Goal: Task Accomplishment & Management: Manage account settings

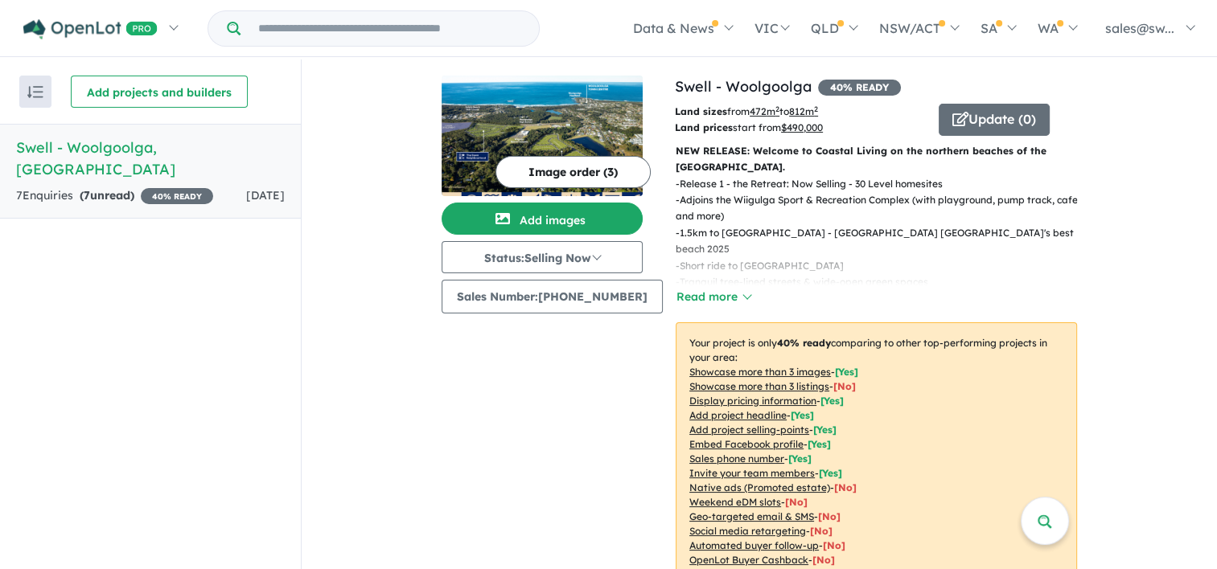
click at [57, 187] on link "Swell - [GEOGRAPHIC_DATA] , [GEOGRAPHIC_DATA] 7 Enquir ies ( 7 unread) 40 % REA…" at bounding box center [150, 171] width 301 height 95
click at [118, 151] on h5 "Swell - [GEOGRAPHIC_DATA] , [GEOGRAPHIC_DATA]" at bounding box center [150, 158] width 269 height 43
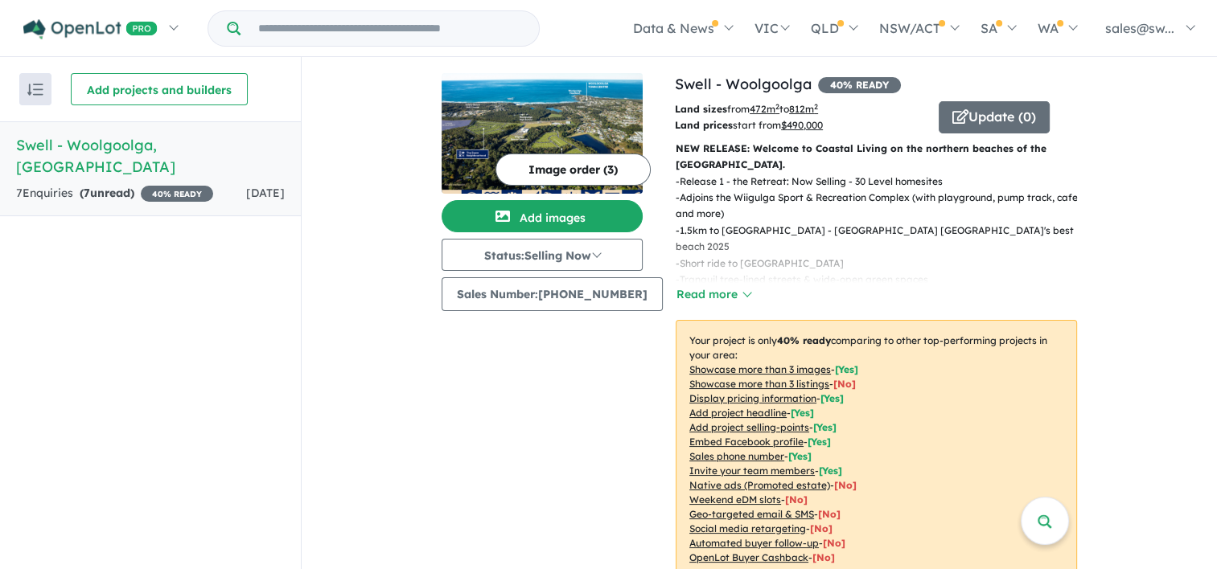
click at [174, 186] on span "40 % READY" at bounding box center [177, 194] width 72 height 16
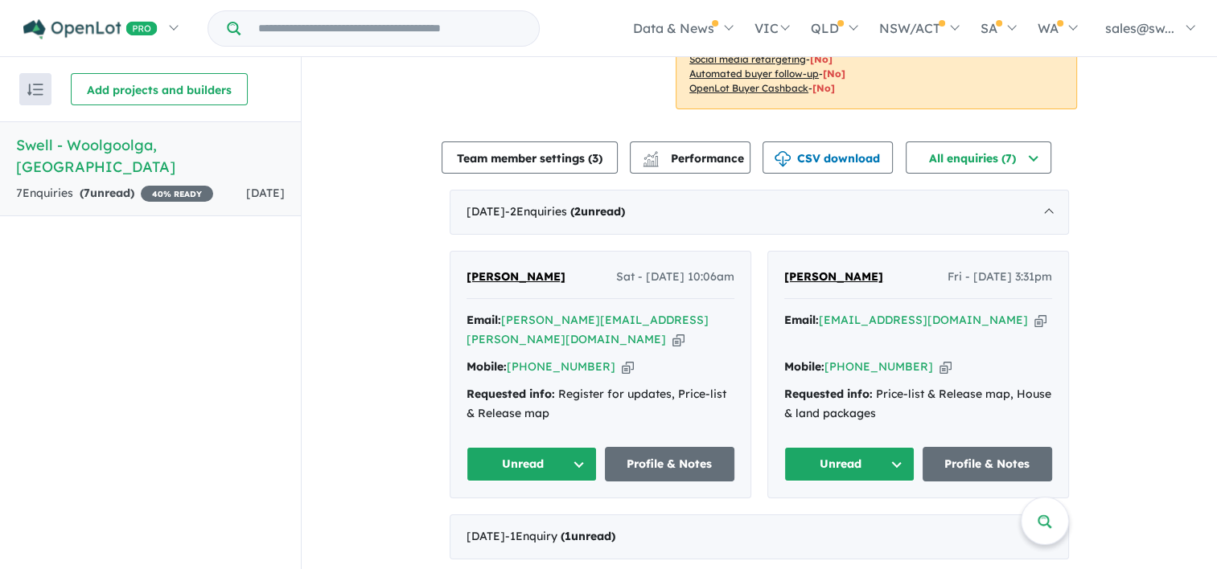
scroll to position [471, 0]
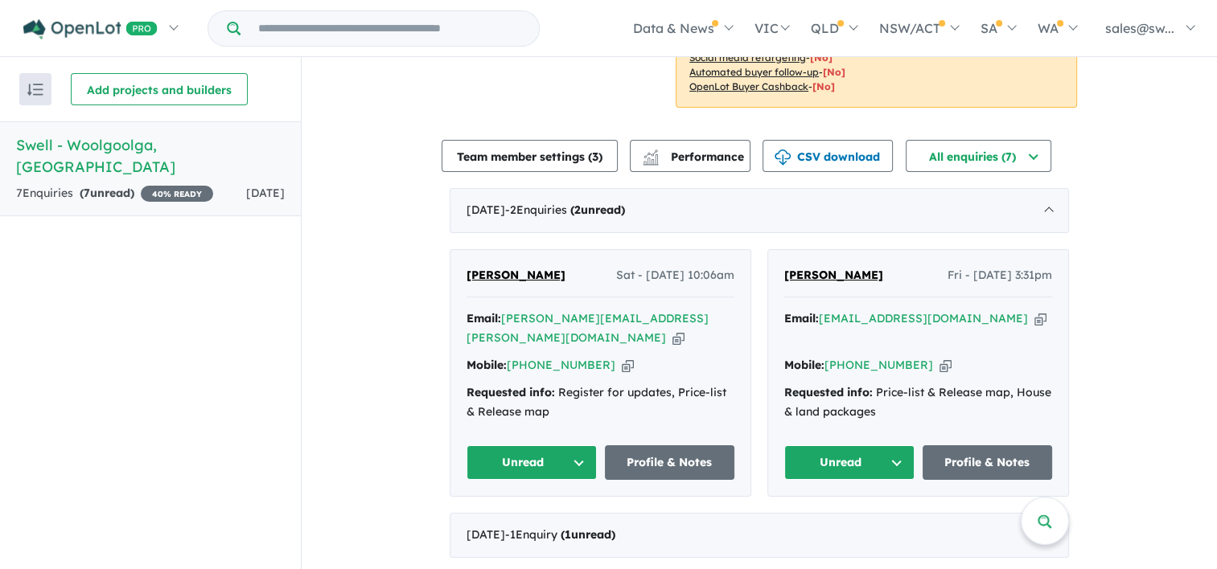
click at [1092, 254] on div "View all projects in your account Swell - Woolgoolga 40 % READY Land sizes from…" at bounding box center [759, 141] width 915 height 1111
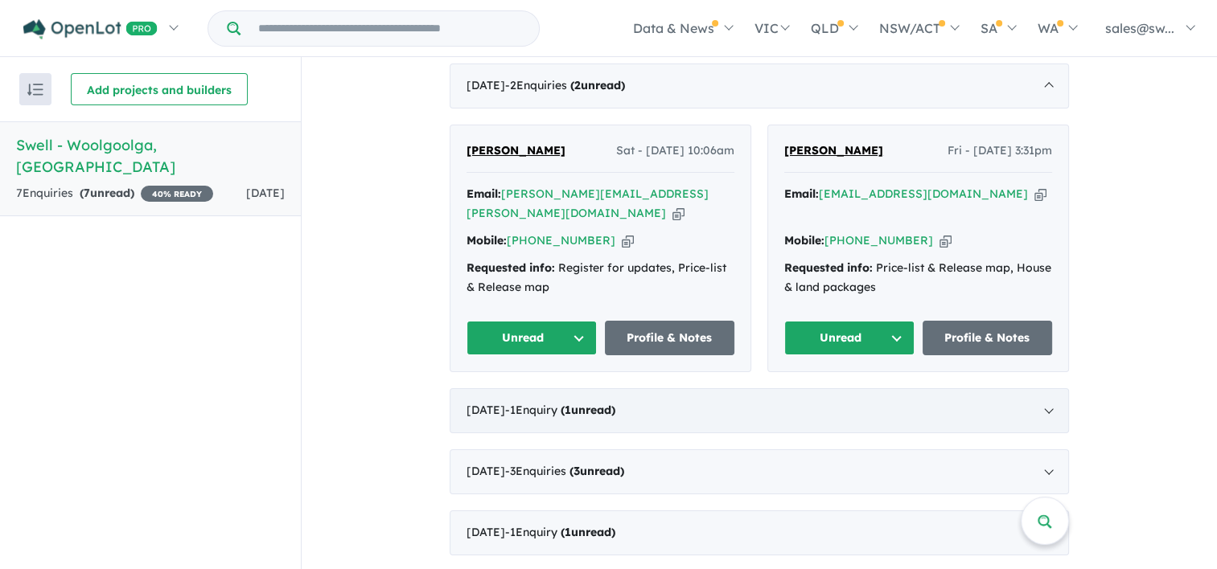
click at [529, 430] on div "[DATE] - 1 Enquir y ( 1 unread)" at bounding box center [759, 410] width 619 height 45
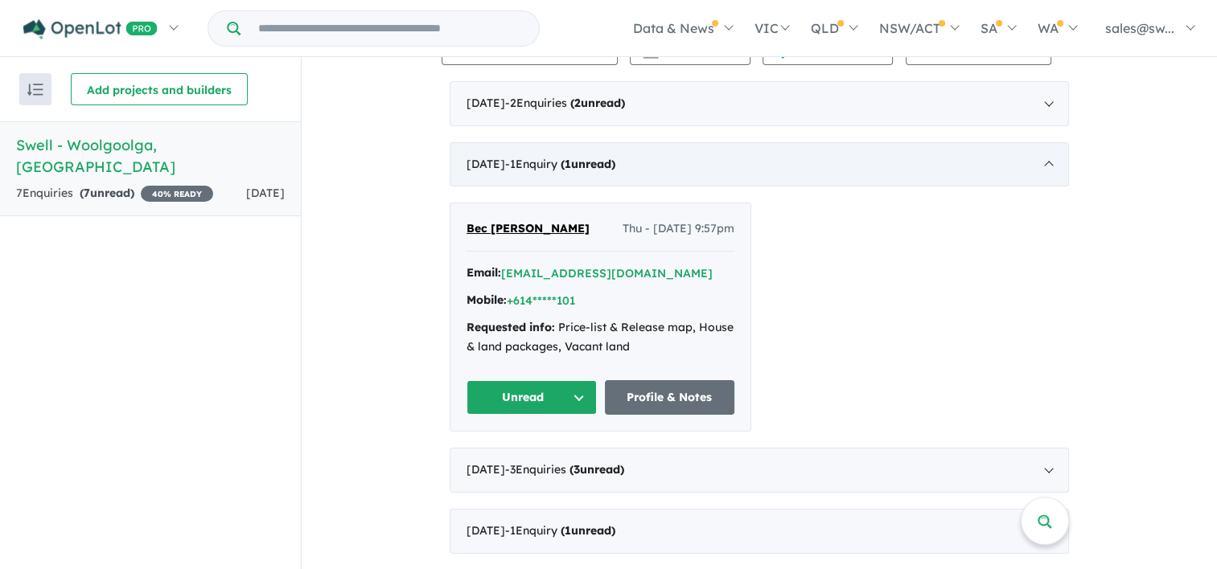
scroll to position [577, 0]
click at [536, 404] on button "Unread" at bounding box center [531, 398] width 130 height 35
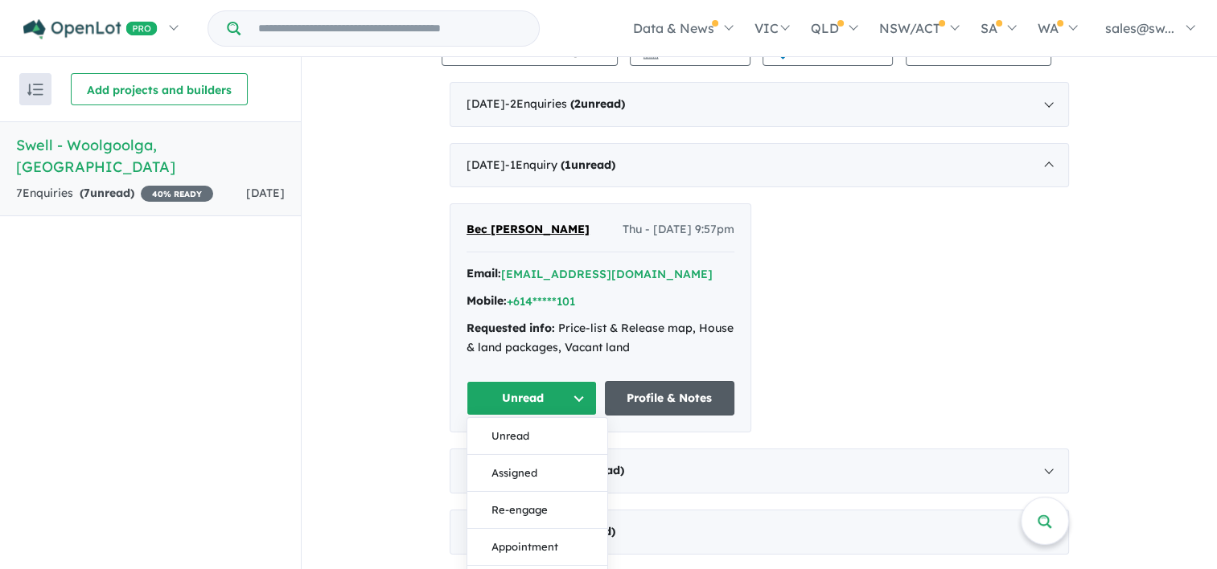
click at [630, 397] on link "Profile & Notes" at bounding box center [670, 398] width 130 height 35
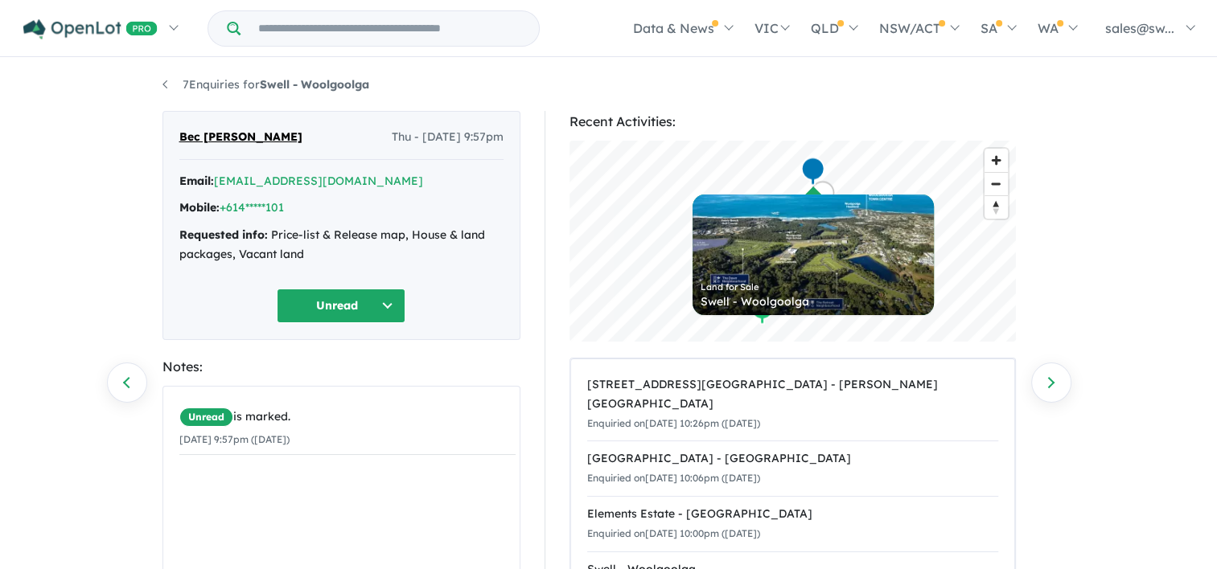
click at [363, 307] on button "Unread" at bounding box center [341, 306] width 129 height 35
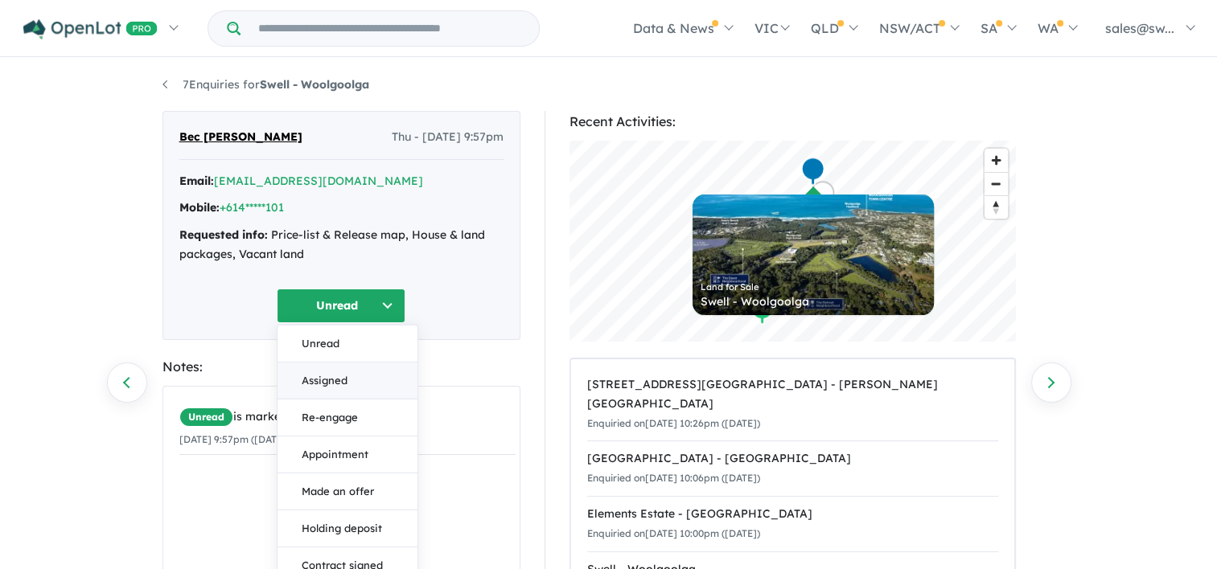
click at [335, 370] on button "Assigned" at bounding box center [347, 381] width 140 height 37
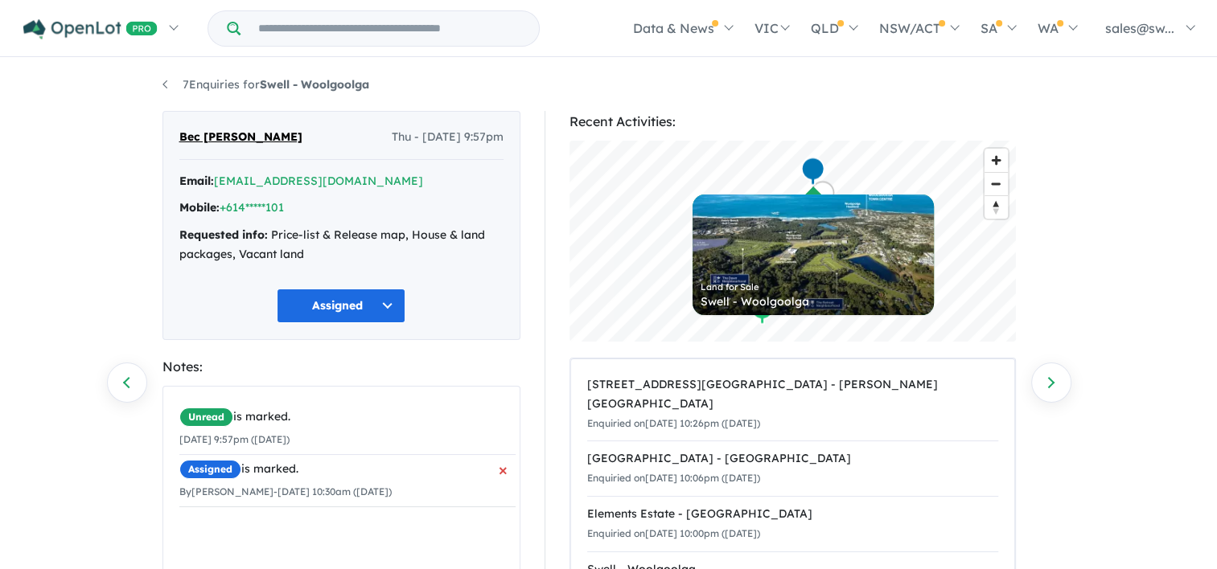
click at [286, 493] on small "By [PERSON_NAME] - [DATE] 10:30am ([DATE])" at bounding box center [285, 492] width 212 height 12
click at [272, 214] on link "+614*****101" at bounding box center [252, 207] width 64 height 14
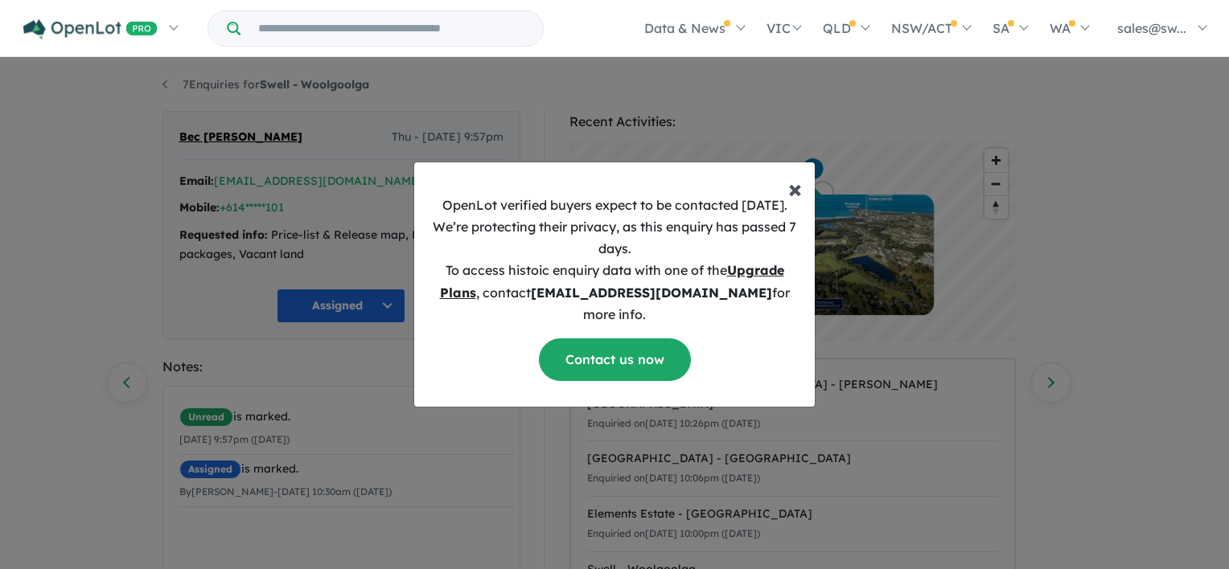
click at [795, 199] on span "×" at bounding box center [795, 188] width 14 height 32
